Goal: Task Accomplishment & Management: Use online tool/utility

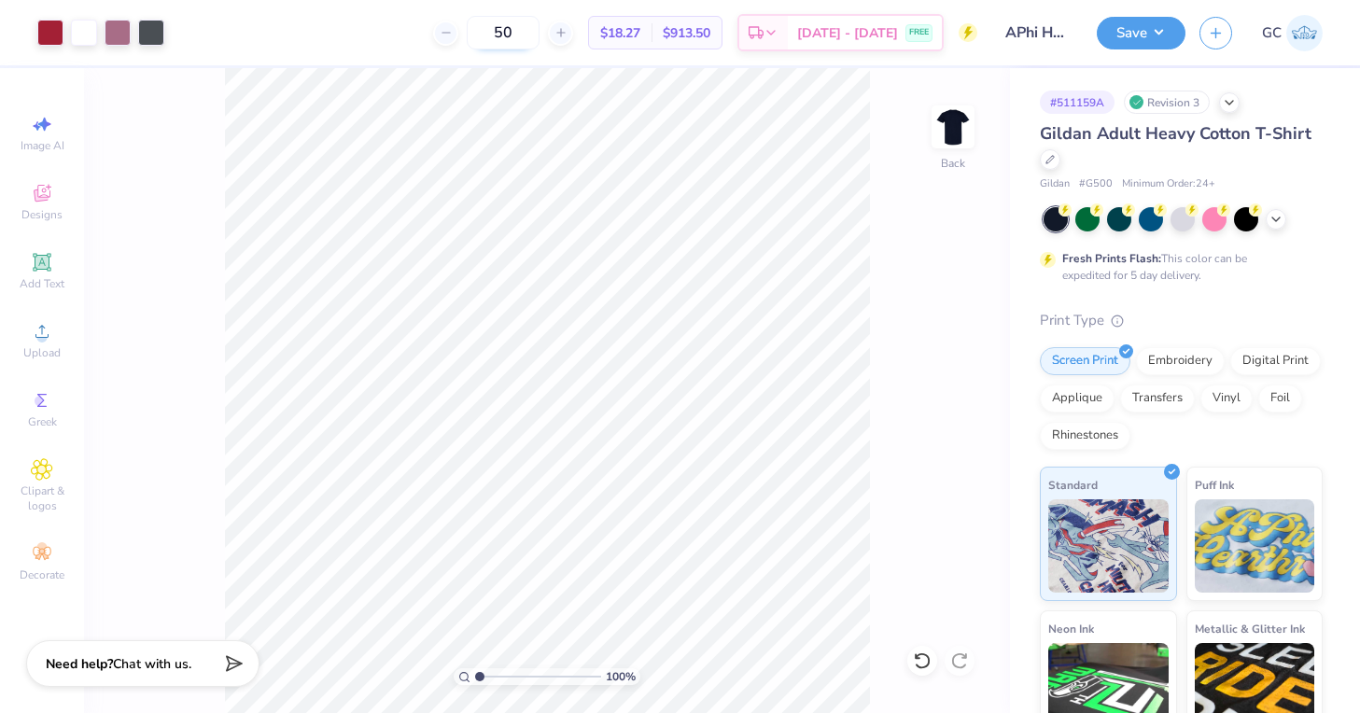
click at [539, 39] on input "50" at bounding box center [503, 33] width 73 height 34
type input "5"
type input "68"
click at [948, 144] on img at bounding box center [953, 127] width 75 height 75
click at [40, 336] on circle at bounding box center [41, 337] width 10 height 10
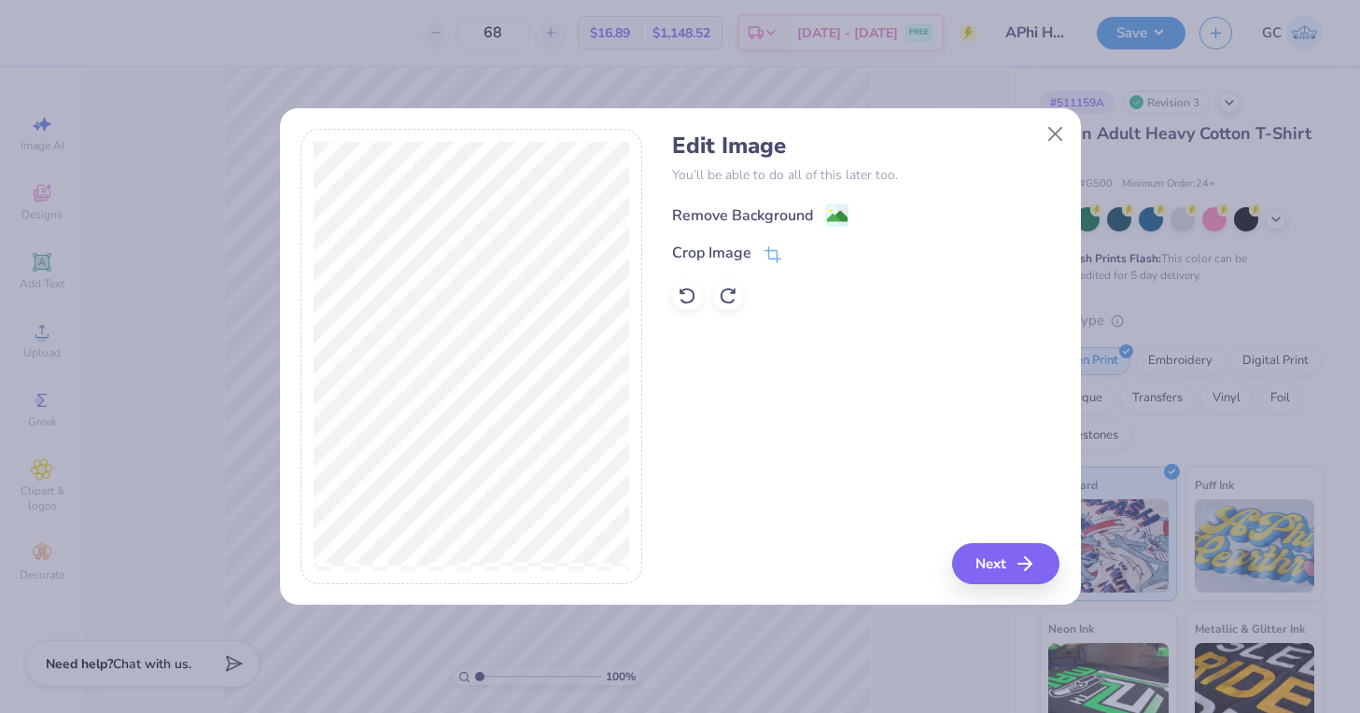
click at [832, 211] on image at bounding box center [837, 216] width 21 height 21
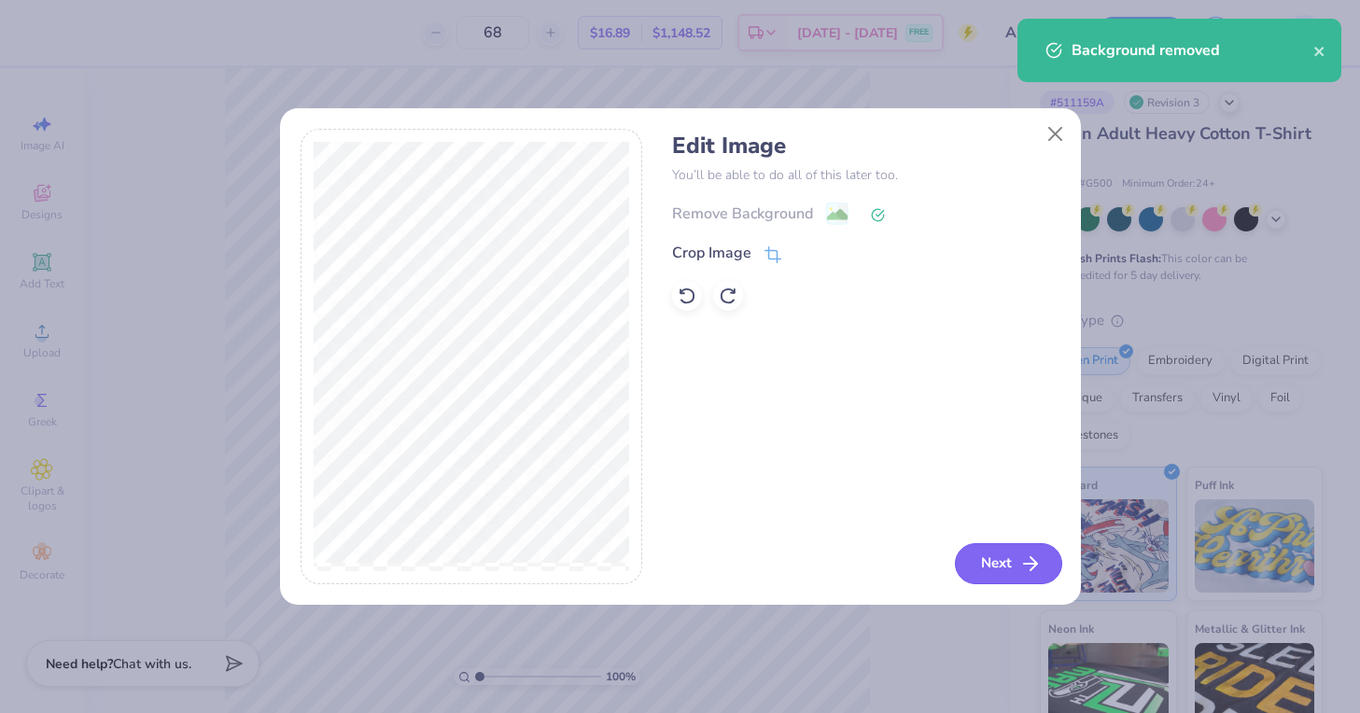
click at [1009, 571] on button "Next" at bounding box center [1008, 563] width 107 height 41
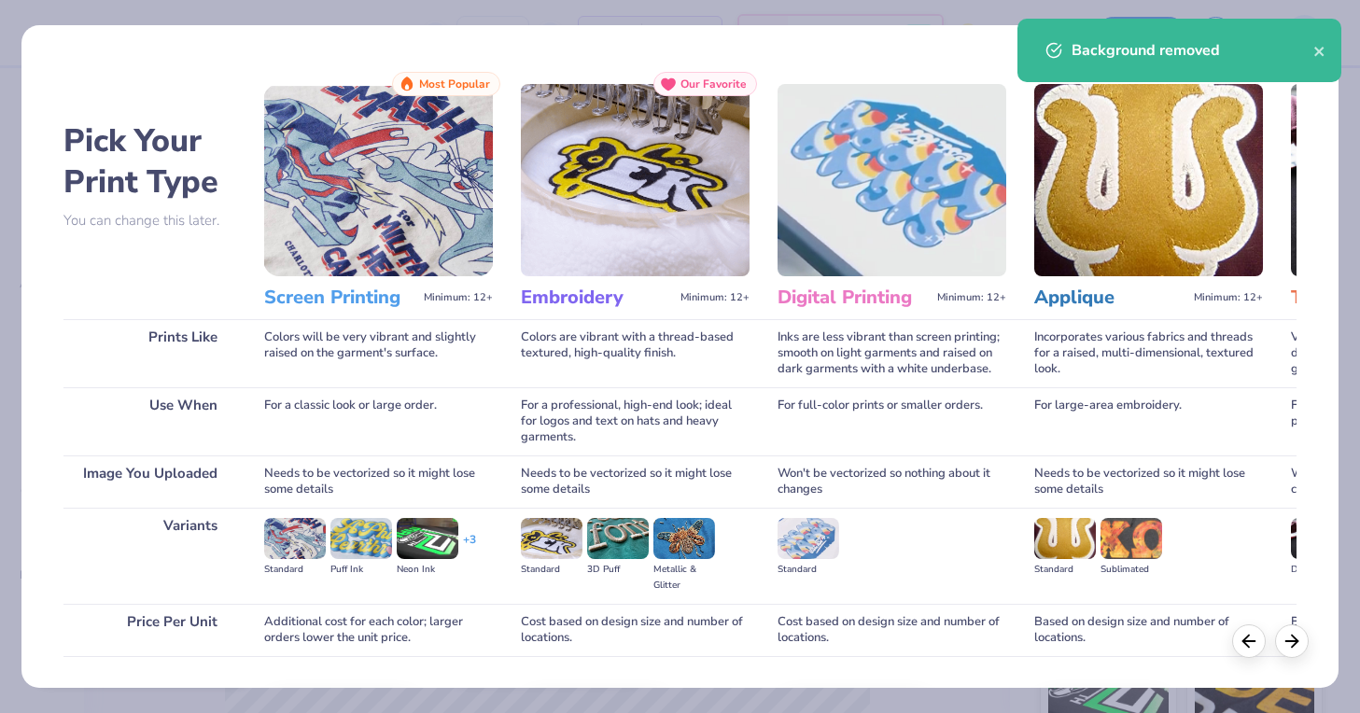
scroll to position [124, 0]
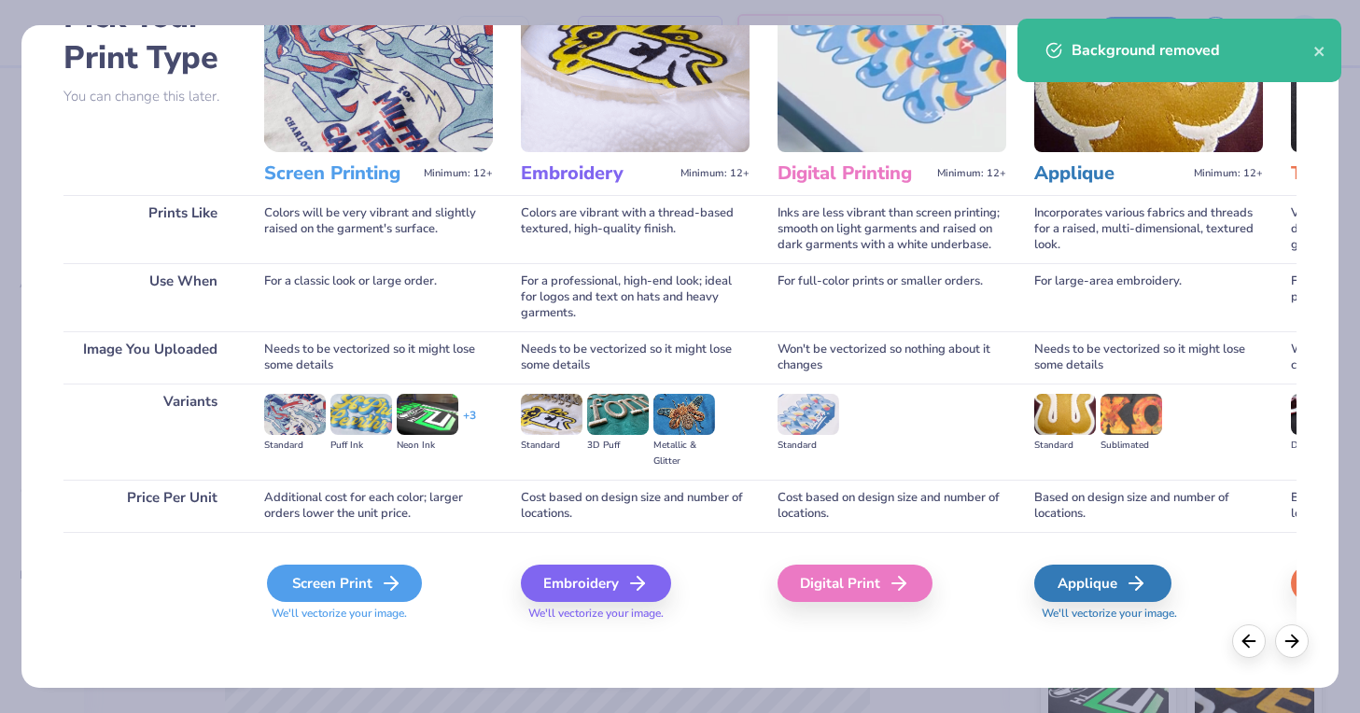
click at [349, 570] on div "Screen Print" at bounding box center [344, 583] width 155 height 37
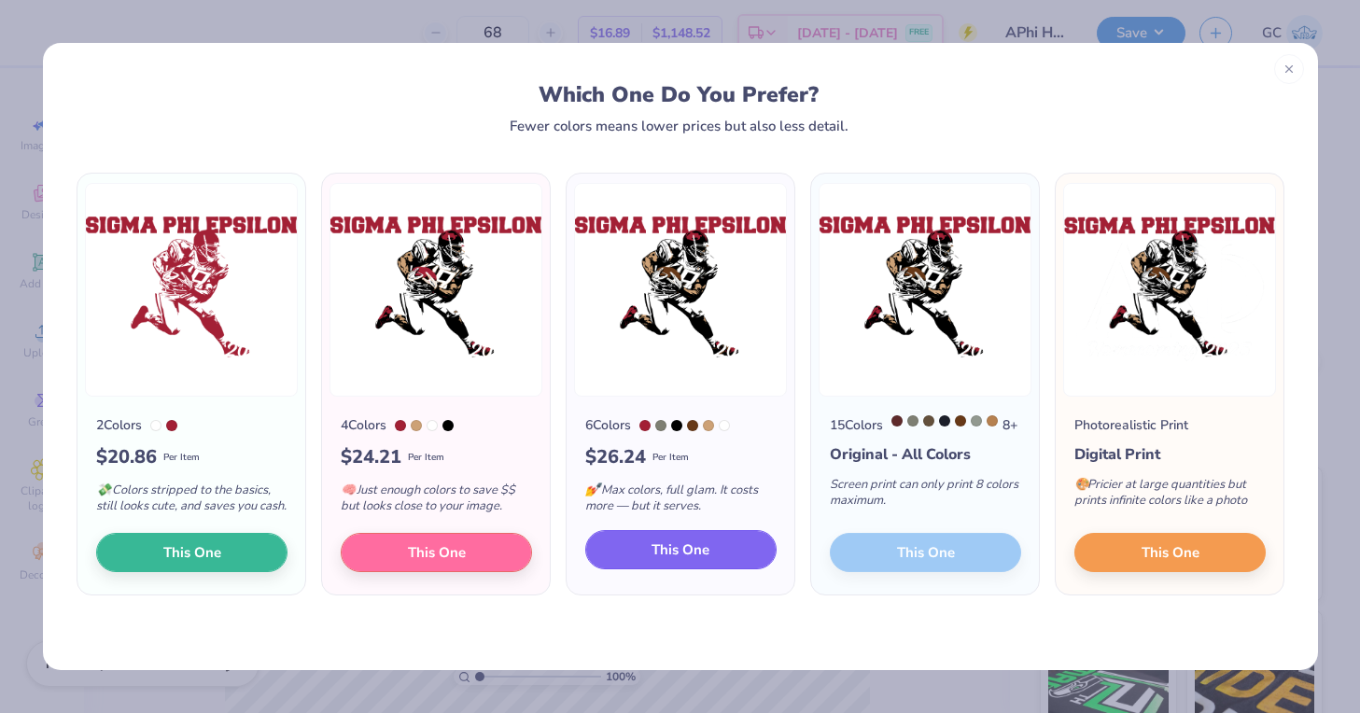
click at [654, 561] on span "This One" at bounding box center [680, 549] width 58 height 21
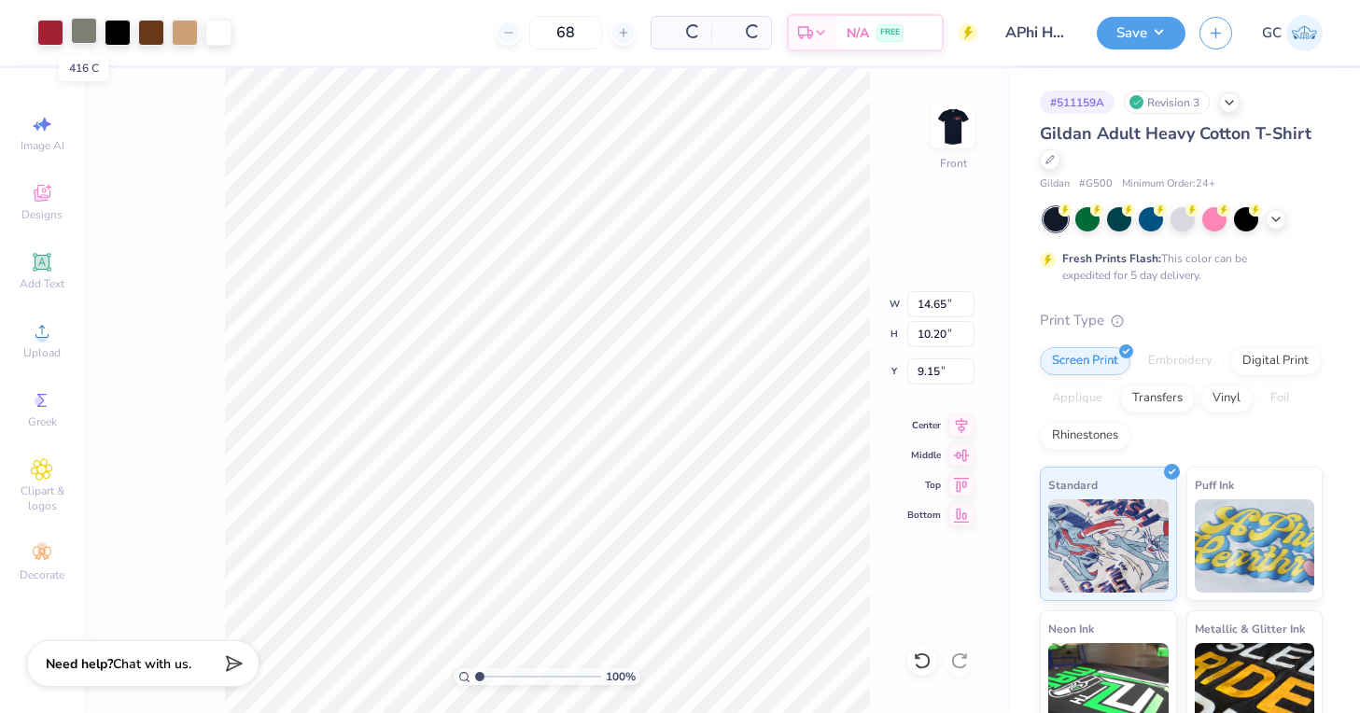
click at [87, 32] on div at bounding box center [84, 31] width 26 height 26
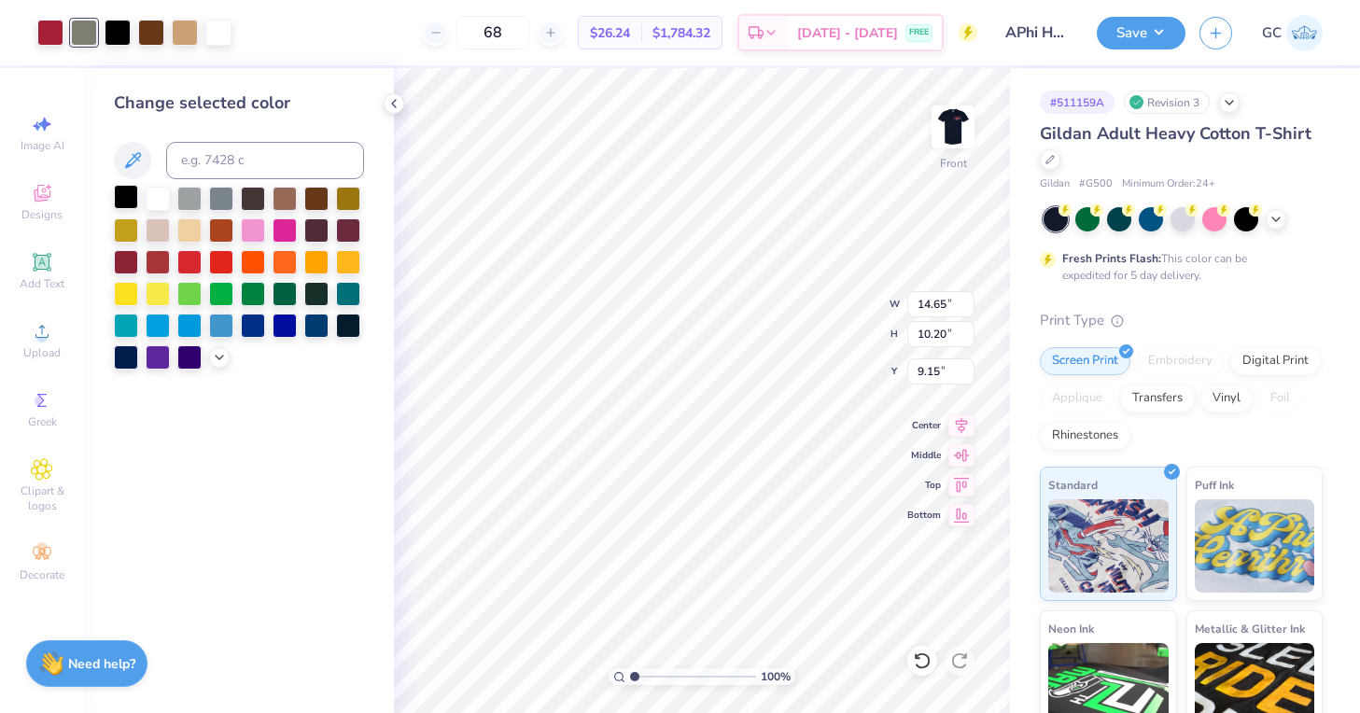
click at [130, 202] on div at bounding box center [126, 197] width 24 height 24
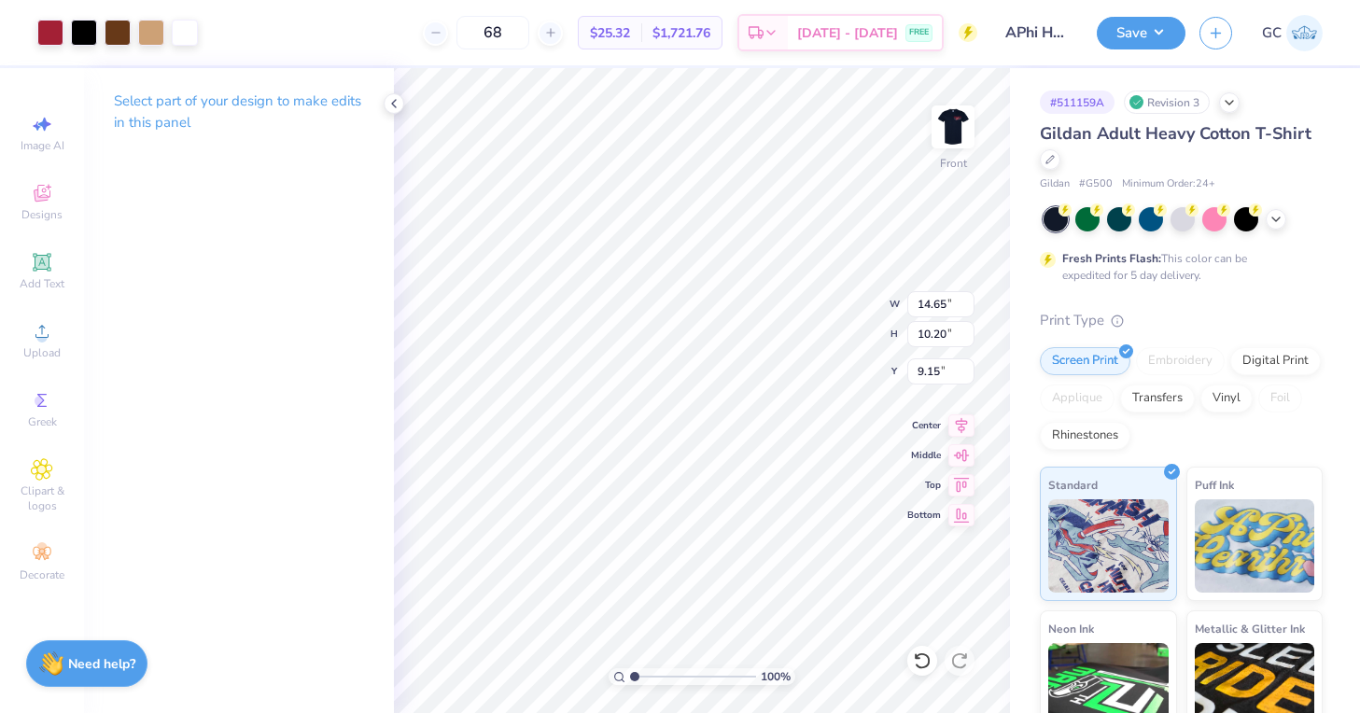
type input "4.83"
type input "13.12"
type input "9.14"
type input "5.89"
click at [386, 105] on icon at bounding box center [393, 103] width 15 height 15
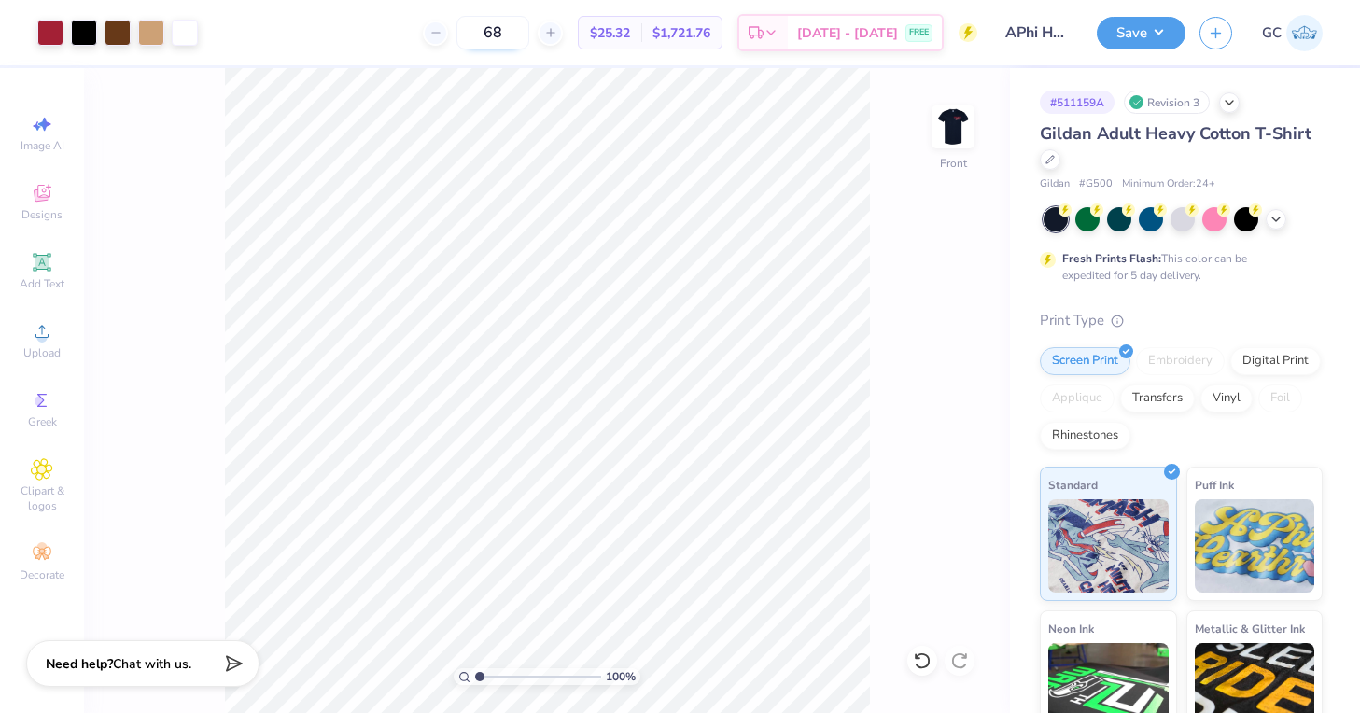
click at [529, 38] on input "68" at bounding box center [492, 33] width 73 height 34
type input "6"
type input "71"
click at [1127, 25] on button "Save" at bounding box center [1141, 30] width 89 height 33
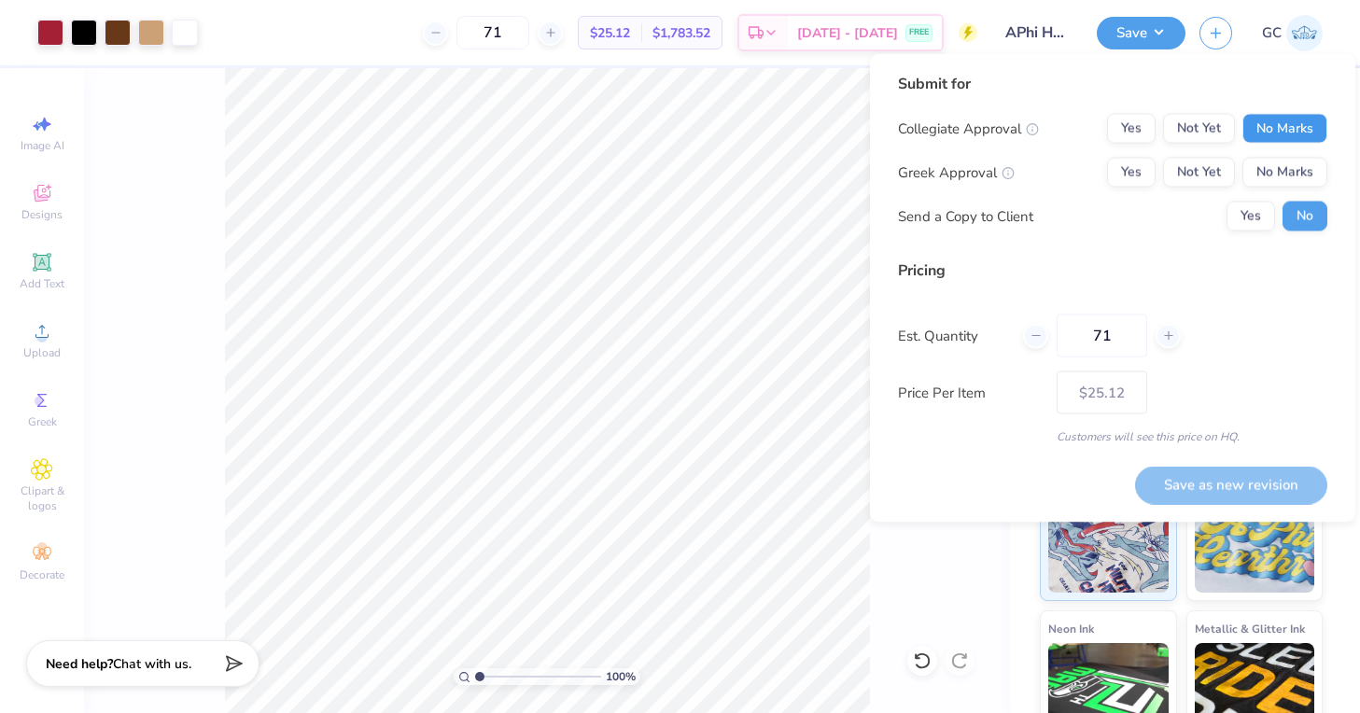
click at [1282, 130] on button "No Marks" at bounding box center [1284, 129] width 85 height 30
click at [1143, 163] on button "Yes" at bounding box center [1131, 173] width 49 height 30
click at [1201, 471] on button "Save as new revision" at bounding box center [1231, 485] width 192 height 38
type input "$25.12"
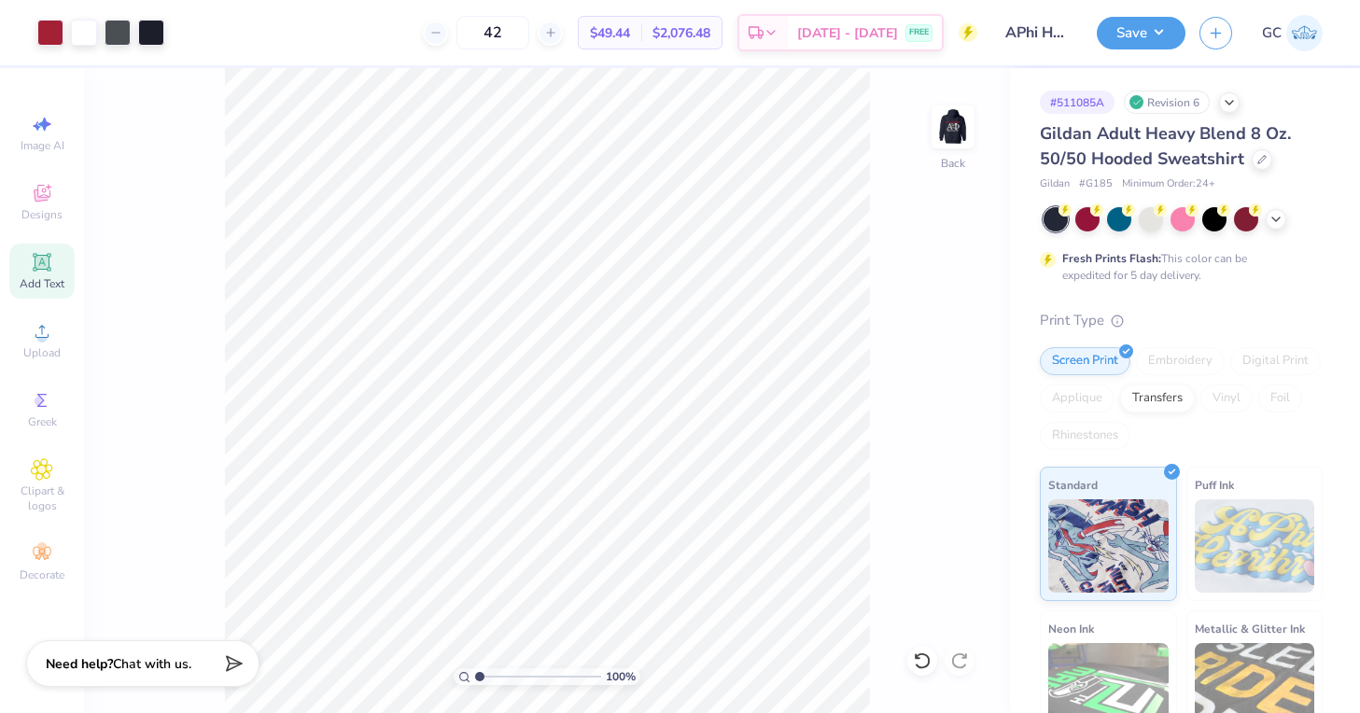
type input "42"
click at [1304, 29] on img at bounding box center [1304, 33] width 36 height 36
click at [945, 131] on img at bounding box center [953, 127] width 75 height 75
click at [1302, 39] on img at bounding box center [1304, 33] width 36 height 36
